Goal: Find specific page/section: Find specific page/section

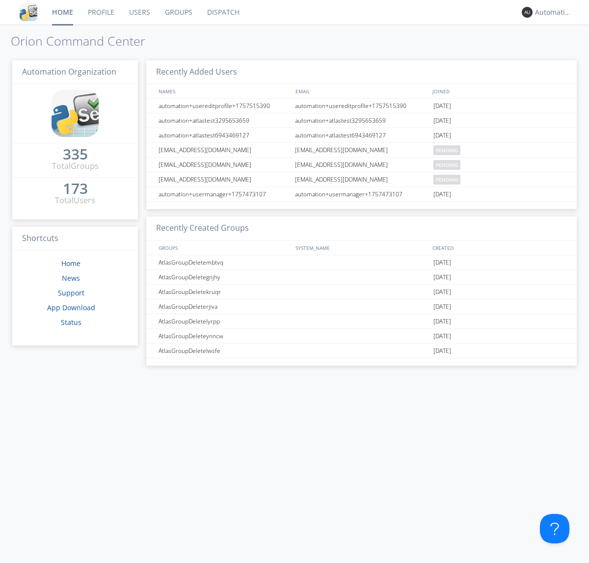
click at [222, 12] on link "Dispatch" at bounding box center [223, 12] width 47 height 25
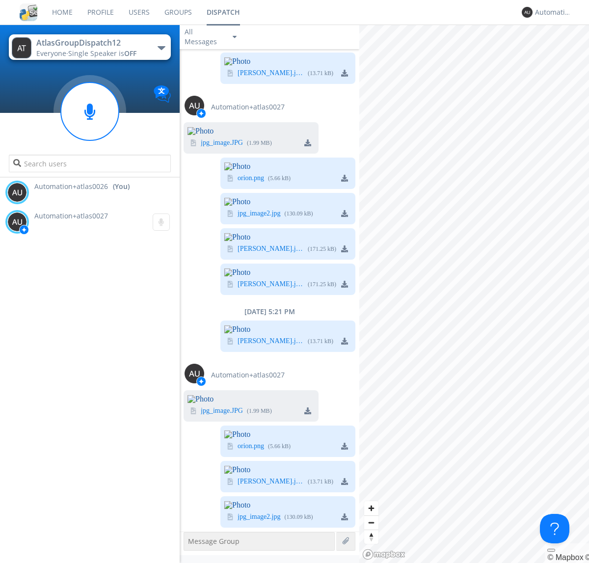
scroll to position [3329, 0]
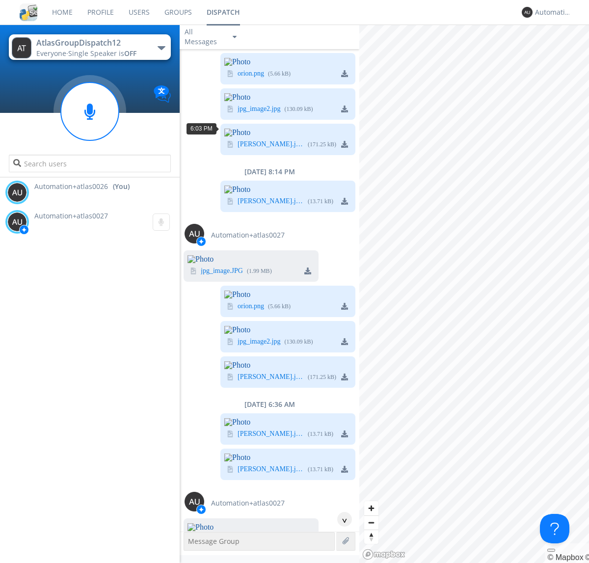
scroll to position [18, 0]
click at [341, 519] on div "^" at bounding box center [344, 519] width 15 height 15
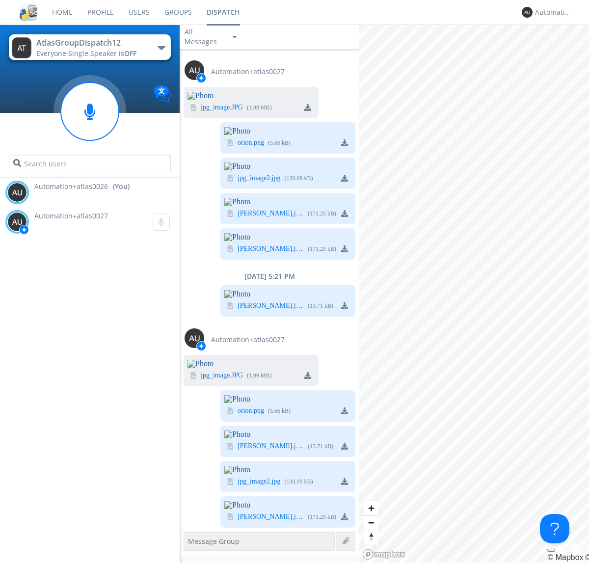
scroll to position [3454, 0]
click at [551, 12] on div "Automation+atlas0026" at bounding box center [553, 12] width 37 height 10
